Goal: Information Seeking & Learning: Find specific fact

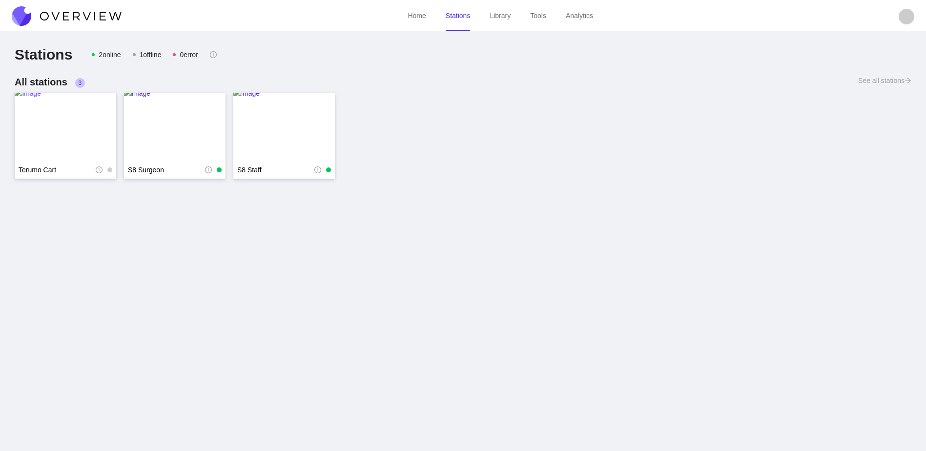
click at [61, 128] on img at bounding box center [65, 127] width 101 height 78
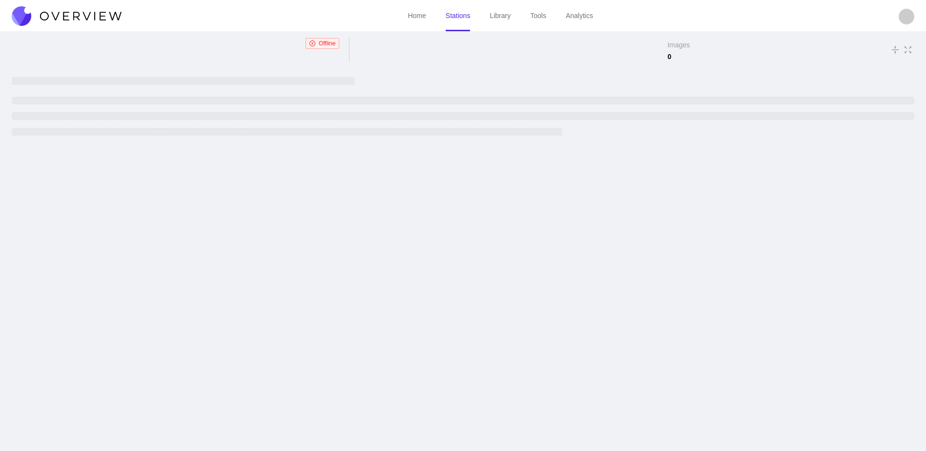
click at [61, 130] on main "Offline Images 0" at bounding box center [463, 242] width 926 height 417
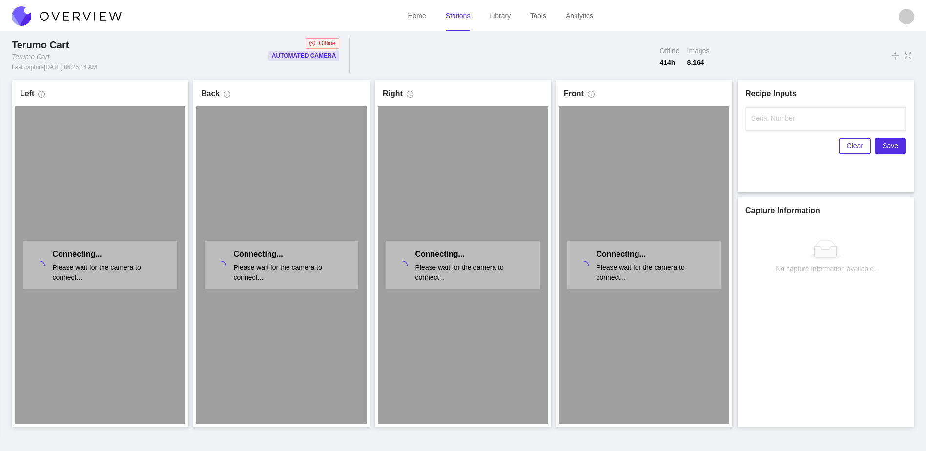
drag, startPoint x: 61, startPoint y: 129, endPoint x: 162, endPoint y: 45, distance: 131.7
click at [162, 45] on div "Terumo Cart" at bounding box center [109, 45] width 195 height 14
click at [498, 14] on link "Library" at bounding box center [499, 16] width 21 height 8
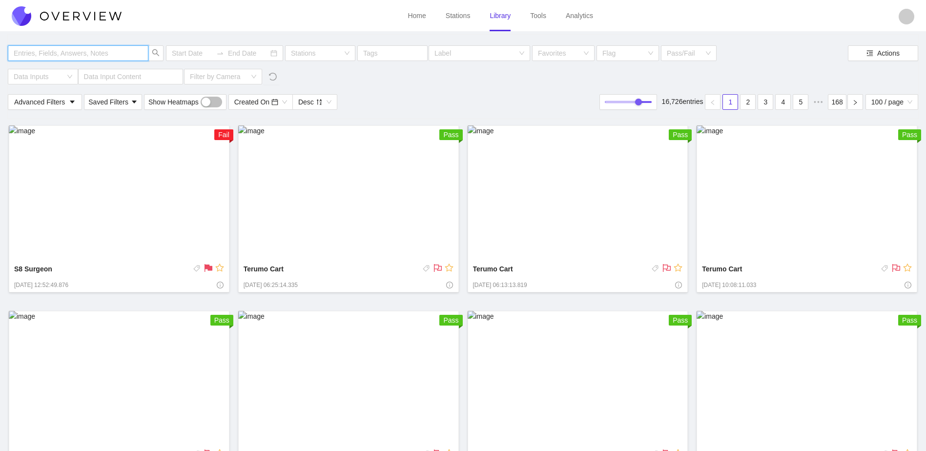
click at [115, 51] on input "text" at bounding box center [73, 53] width 119 height 11
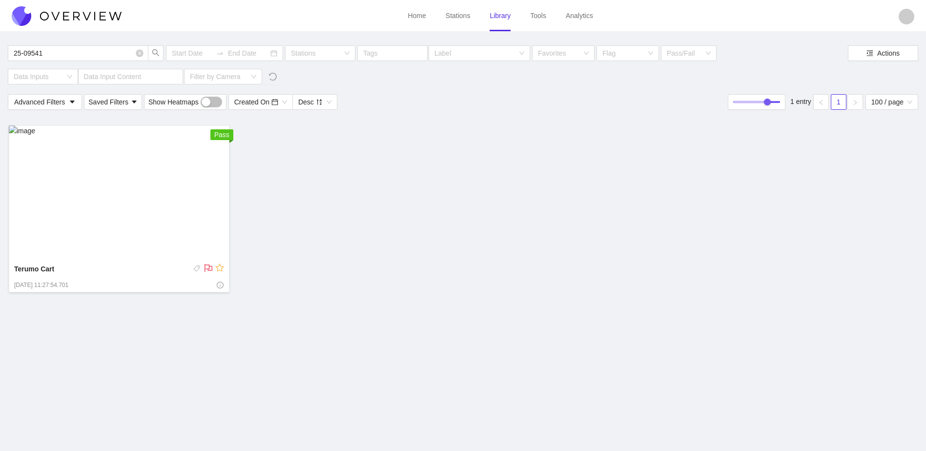
click at [113, 184] on img at bounding box center [119, 193] width 221 height 136
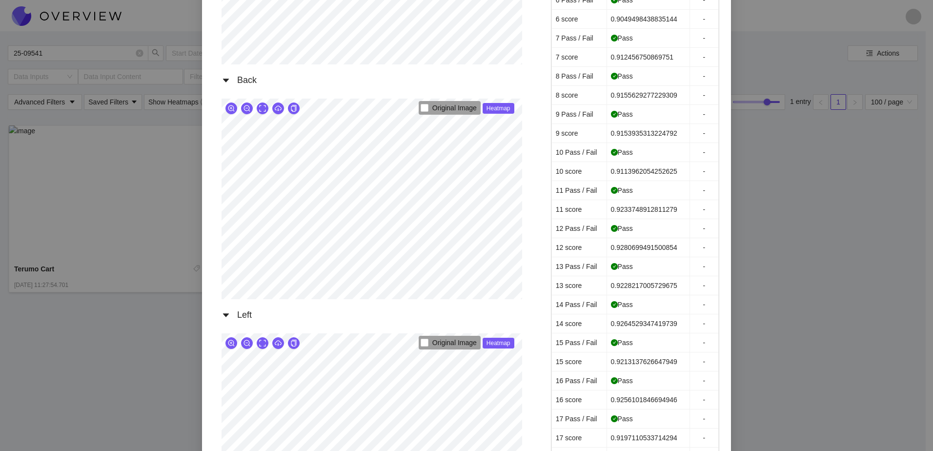
scroll to position [342, 0]
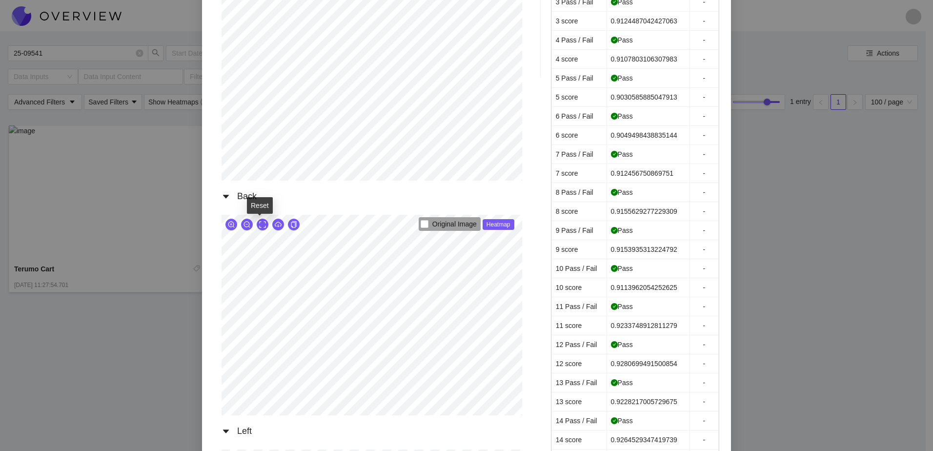
click at [261, 228] on icon "expand" at bounding box center [262, 224] width 7 height 7
click at [228, 225] on icon "zoom-in" at bounding box center [231, 224] width 6 height 6
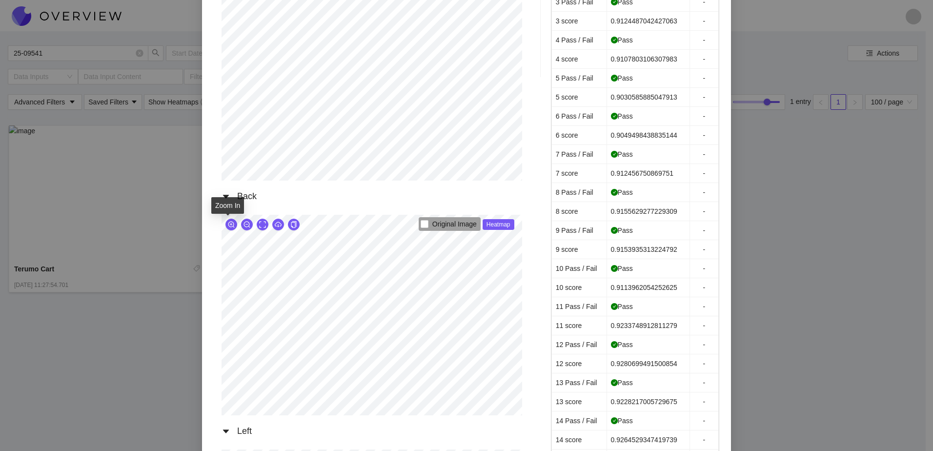
click at [228, 225] on icon "zoom-in" at bounding box center [231, 224] width 6 height 6
click at [407, 217] on div "Original Image Heatmap" at bounding box center [372, 315] width 301 height 201
click at [230, 225] on icon "zoom-in" at bounding box center [231, 224] width 7 height 7
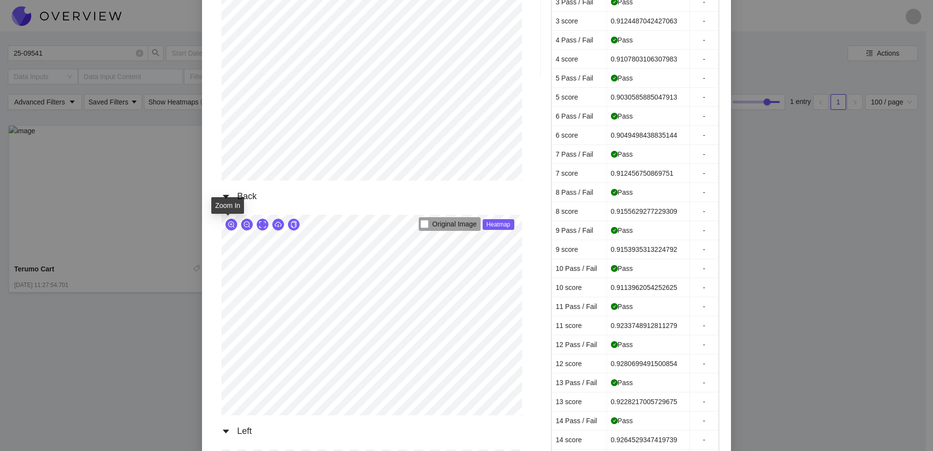
click at [230, 225] on icon "zoom-in" at bounding box center [231, 224] width 7 height 7
click at [228, 228] on icon "zoom-in" at bounding box center [231, 224] width 7 height 7
drag, startPoint x: 157, startPoint y: 393, endPoint x: 160, endPoint y: 385, distance: 8.3
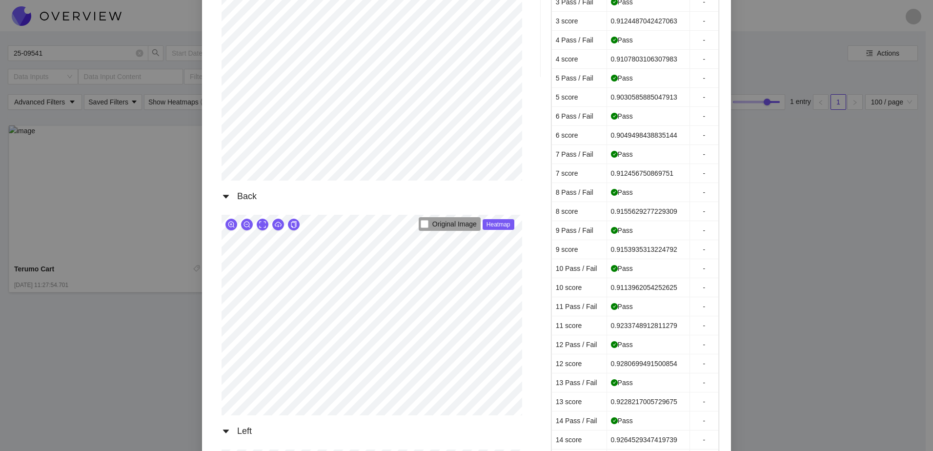
click at [157, 393] on div "Terumo Cart [DATE] 11:27:54.701 AM Front Original Image Heatmap Right Original …" at bounding box center [466, 225] width 933 height 451
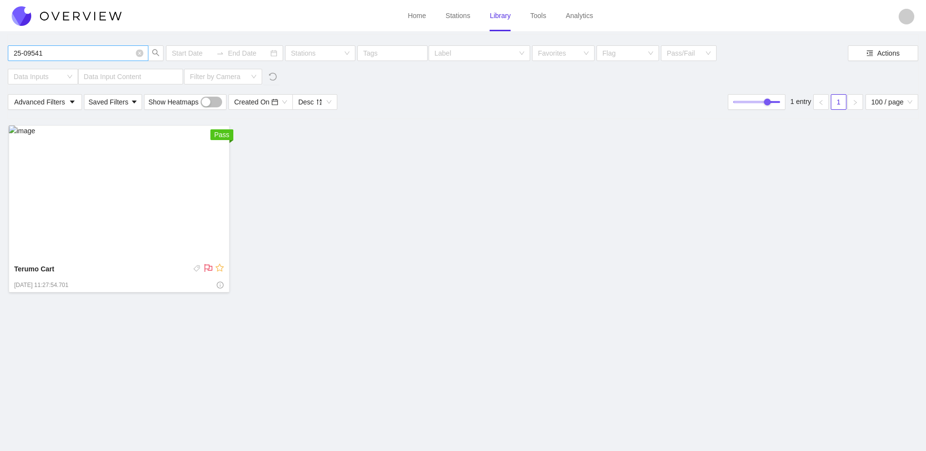
click at [60, 55] on input "25-09541" at bounding box center [73, 53] width 119 height 11
click at [118, 156] on img at bounding box center [119, 193] width 221 height 136
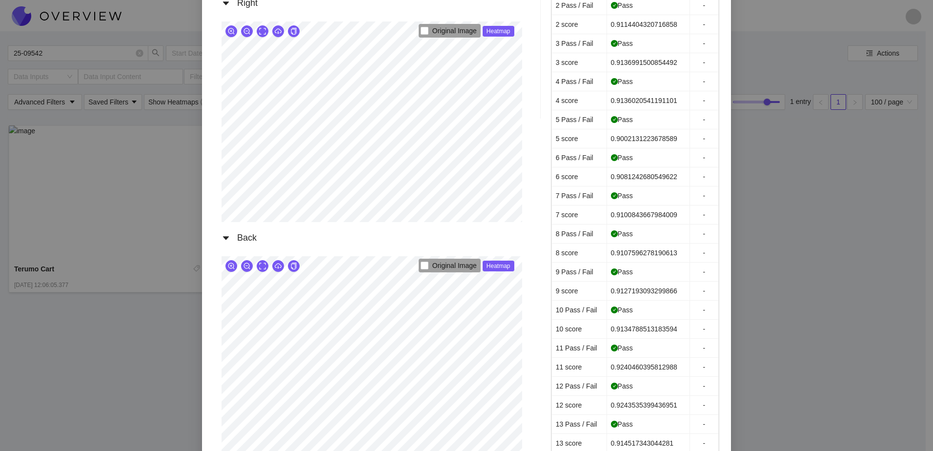
scroll to position [439, 0]
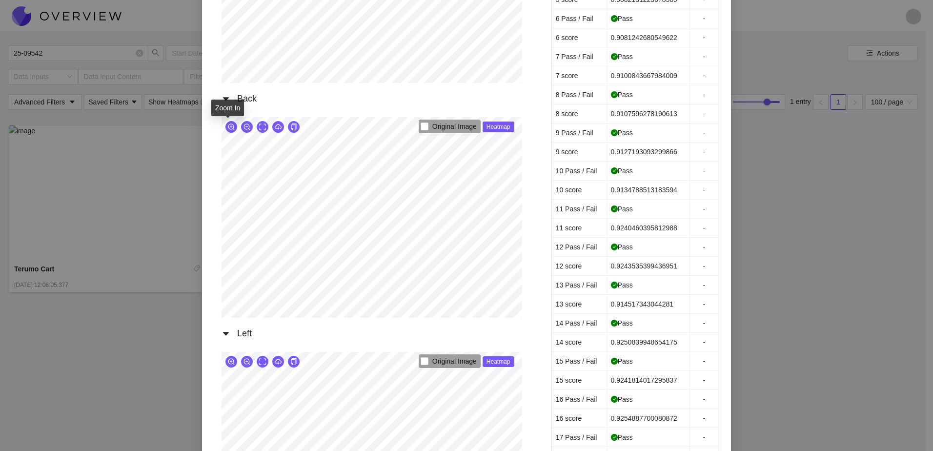
click at [230, 129] on icon "zoom-in" at bounding box center [231, 126] width 7 height 7
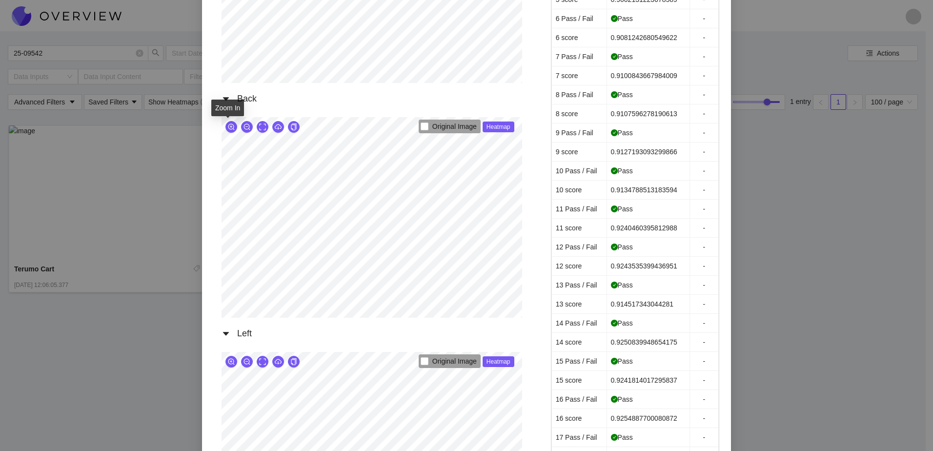
click at [230, 129] on icon "zoom-in" at bounding box center [231, 126] width 7 height 7
click at [459, 109] on div "Back Original Image Heatmap" at bounding box center [372, 206] width 316 height 235
click at [228, 130] on icon "zoom-in" at bounding box center [231, 126] width 6 height 6
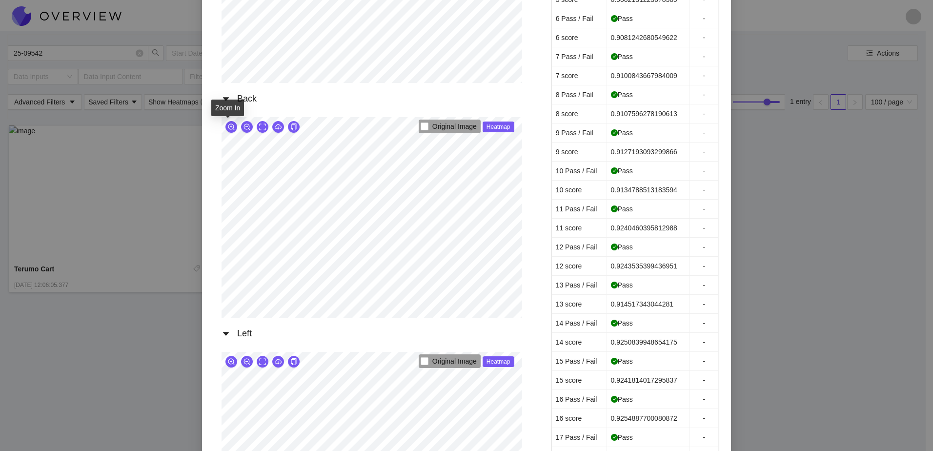
click at [228, 130] on icon "zoom-in" at bounding box center [231, 126] width 6 height 6
click at [180, 71] on div "Terumo Cart [DATE] 12:06:05.377 PM Front Original Image Heatmap Right Original …" at bounding box center [466, 225] width 933 height 451
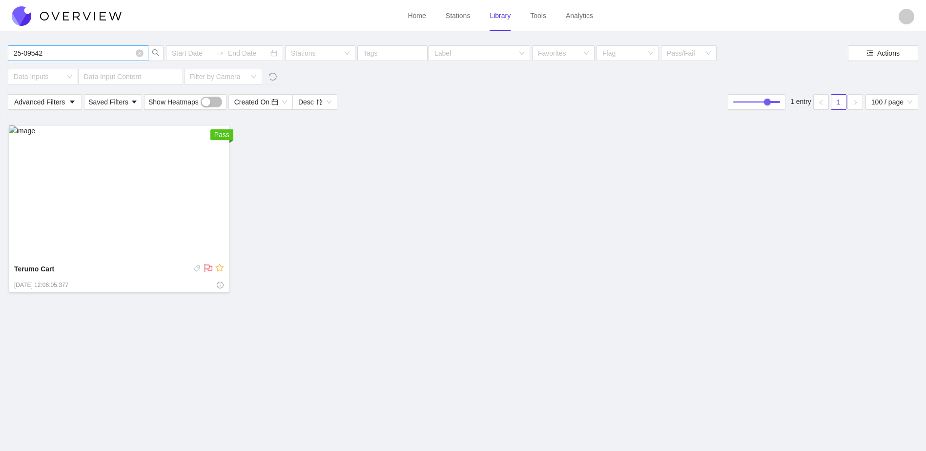
click at [105, 48] on input "25-09542" at bounding box center [73, 53] width 119 height 11
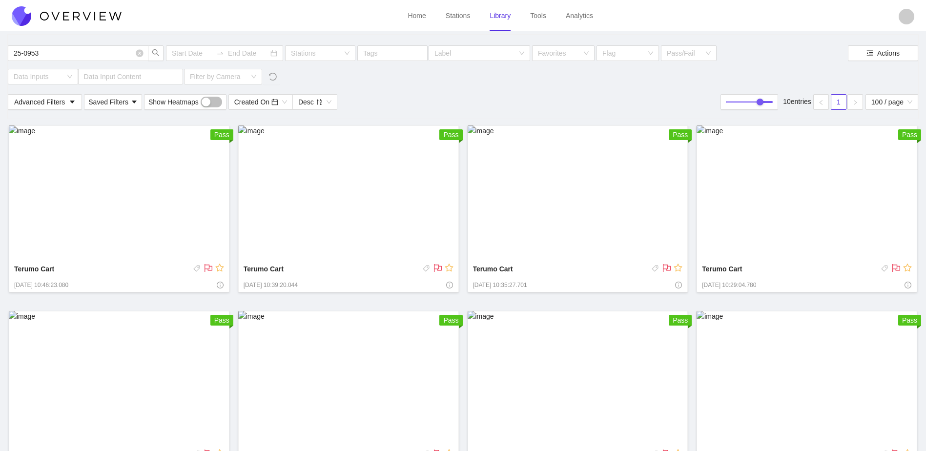
click at [158, 192] on img at bounding box center [119, 193] width 221 height 136
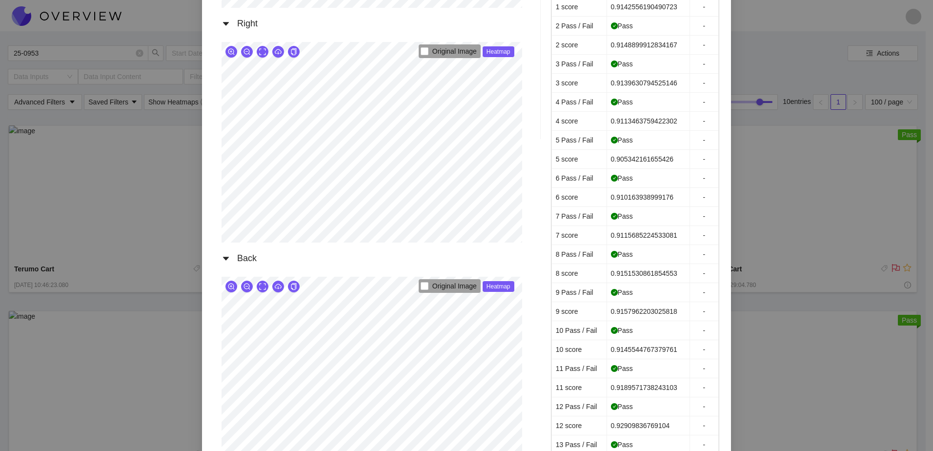
scroll to position [439, 0]
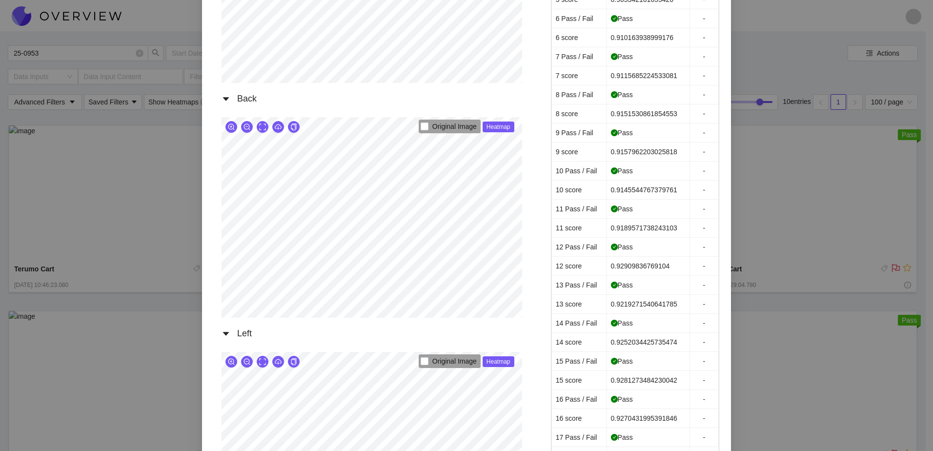
click at [151, 110] on div "Terumo Cart [DATE] 10:46:23.080 AM Front Original Image Heatmap Right Original …" at bounding box center [466, 225] width 933 height 451
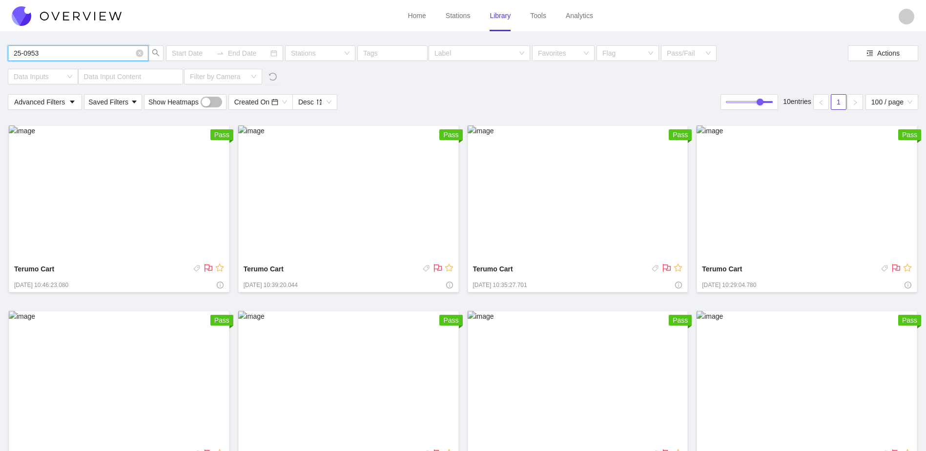
click at [51, 53] on input "25-0953" at bounding box center [73, 53] width 119 height 11
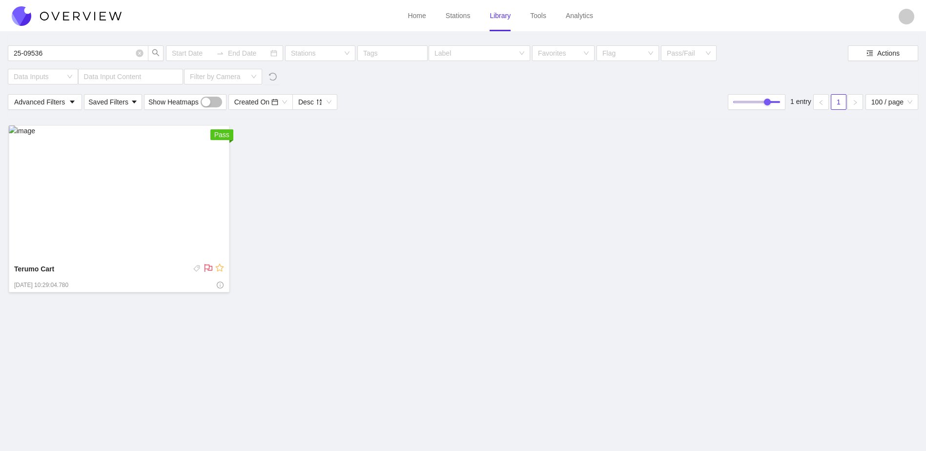
click at [123, 225] on img at bounding box center [119, 193] width 221 height 136
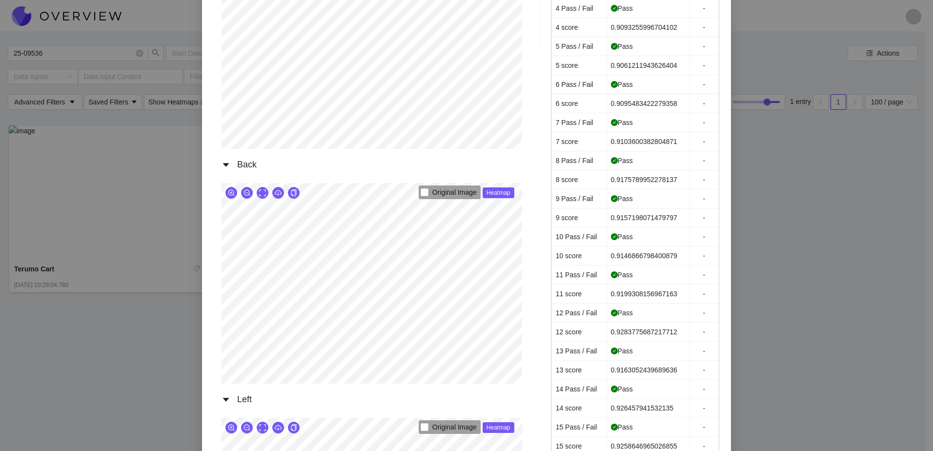
scroll to position [390, 0]
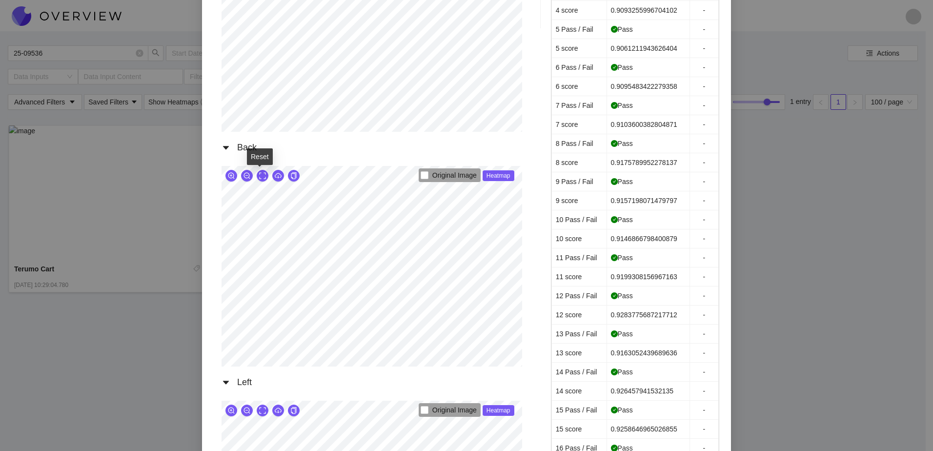
click at [259, 177] on icon "expand" at bounding box center [262, 175] width 7 height 7
click at [228, 176] on icon "zoom-in" at bounding box center [231, 175] width 7 height 7
drag, startPoint x: 863, startPoint y: 158, endPoint x: 683, endPoint y: 129, distance: 182.8
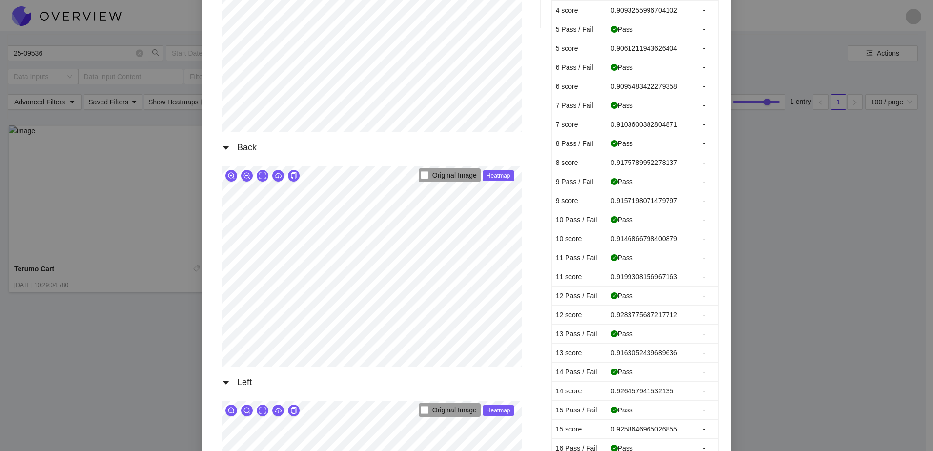
click at [862, 157] on div "Terumo Cart [DATE] 10:29:04.780 AM Front Original Image Heatmap Right Original …" at bounding box center [466, 225] width 933 height 451
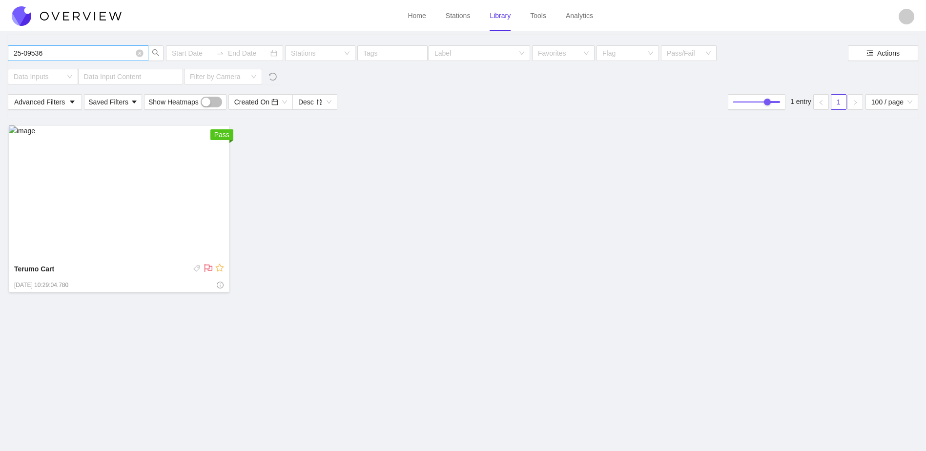
click at [48, 46] on span "25-09536" at bounding box center [78, 53] width 141 height 16
type input "25-09537"
click at [89, 226] on img at bounding box center [119, 193] width 221 height 136
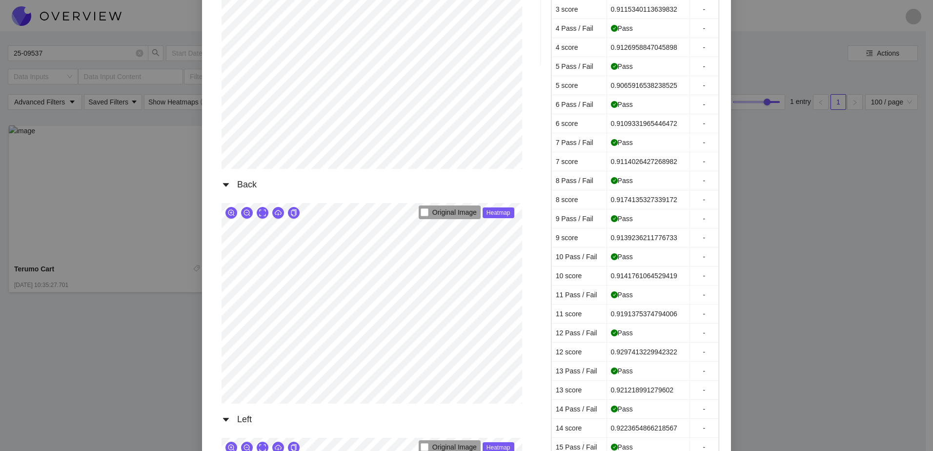
scroll to position [488, 0]
